Goal: Find specific fact

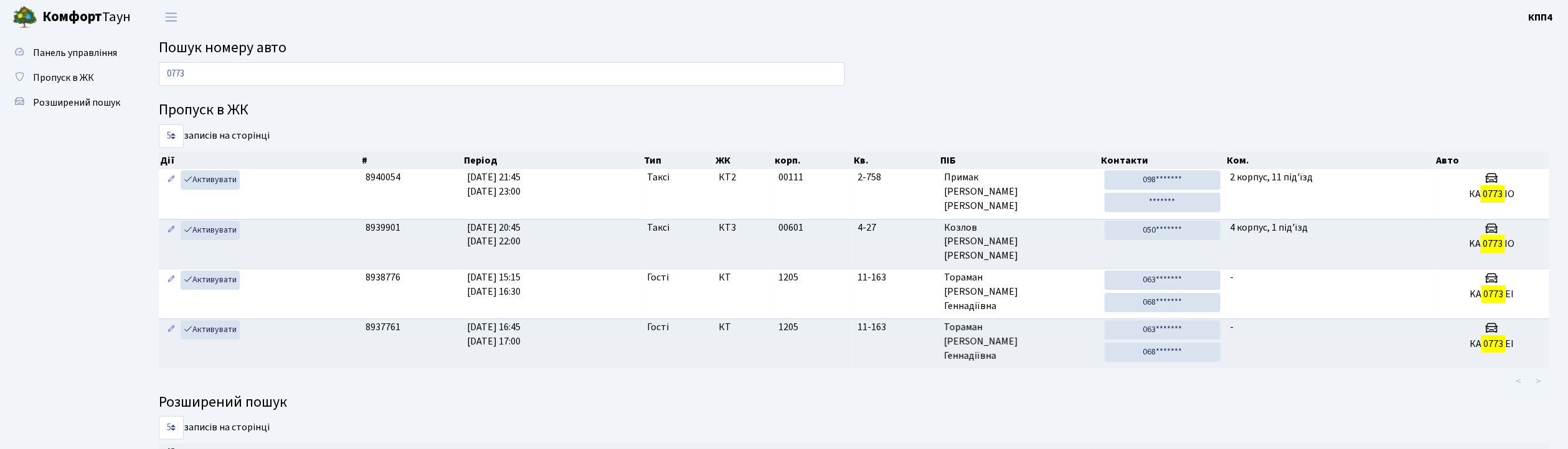
click at [340, 86] on div "0773" at bounding box center [502, 77] width 705 height 30
click at [334, 75] on input "0773" at bounding box center [501, 74] width 686 height 24
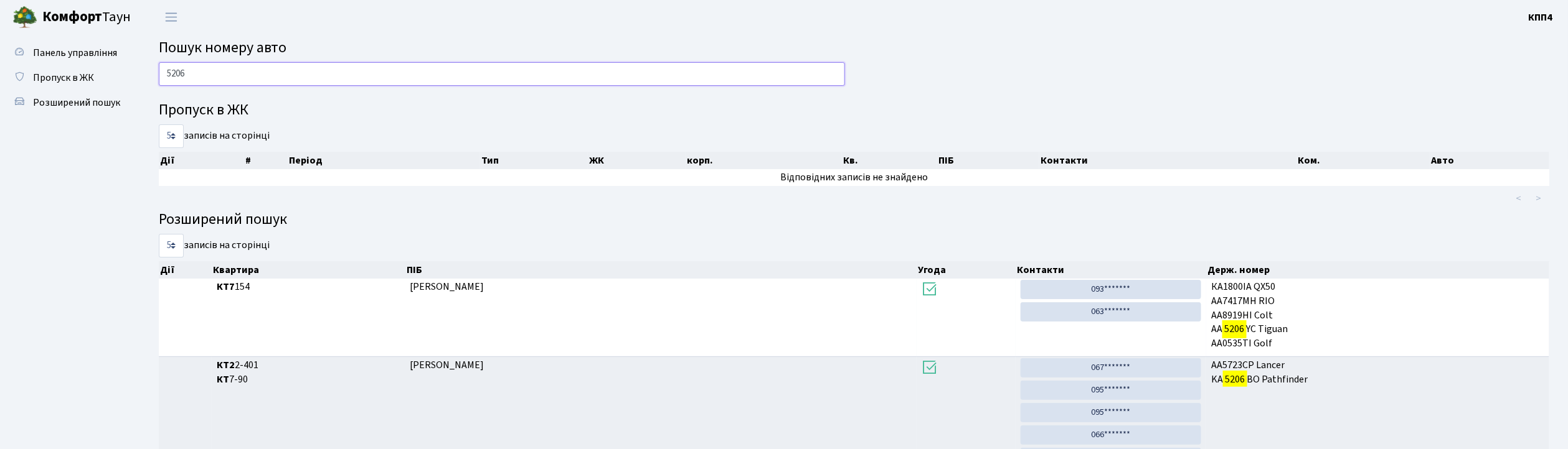
click at [173, 76] on input "5206" at bounding box center [501, 74] width 686 height 24
type input "4206"
